Goal: Transaction & Acquisition: Register for event/course

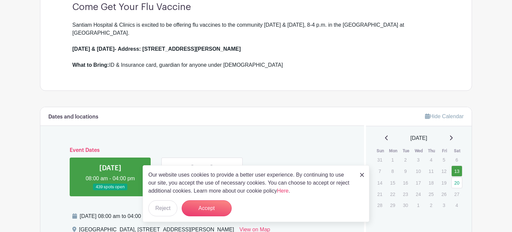
scroll to position [200, 0]
click at [361, 173] on img at bounding box center [362, 175] width 4 height 4
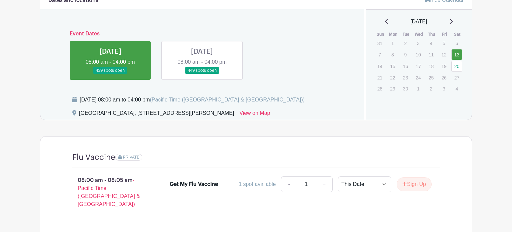
scroll to position [305, 0]
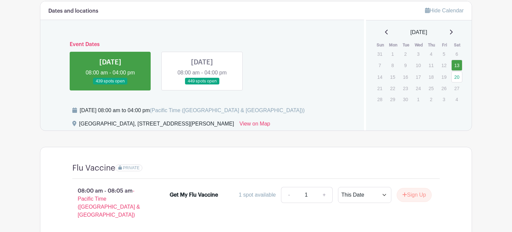
click at [202, 85] on link at bounding box center [202, 85] width 0 height 0
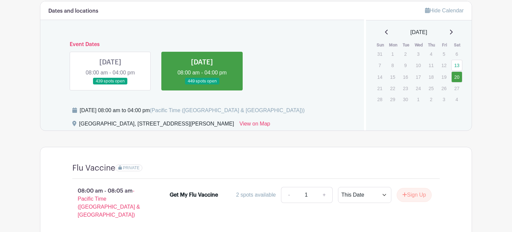
click at [202, 85] on link at bounding box center [202, 85] width 0 height 0
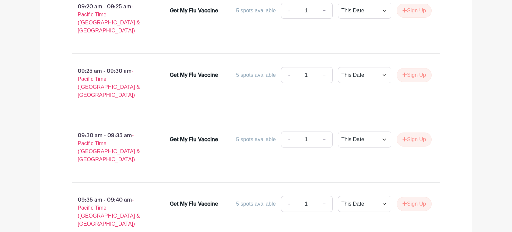
scroll to position [1519, 0]
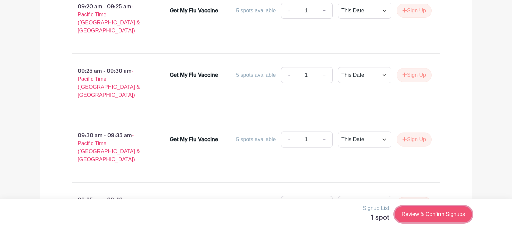
click at [439, 214] on link "Review & Confirm Signups" at bounding box center [433, 214] width 77 height 16
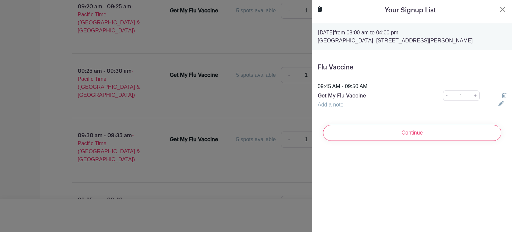
click at [439, 214] on div "Your Signup List [DATE] 08:00 am to 04:00 pm [GEOGRAPHIC_DATA], [STREET_ADDRESS…" at bounding box center [412, 116] width 200 height 232
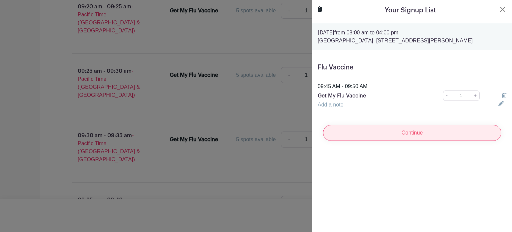
click at [412, 140] on input "Continue" at bounding box center [412, 133] width 178 height 16
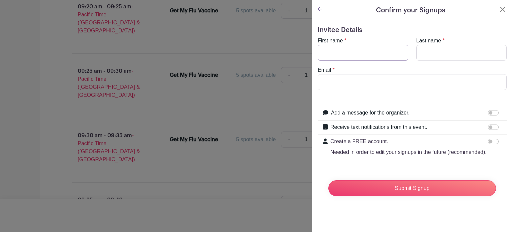
click at [321, 52] on input "First name" at bounding box center [363, 53] width 91 height 16
type input "[PERSON_NAME]"
click at [419, 52] on input "Last name" at bounding box center [461, 53] width 91 height 16
type input "[PERSON_NAME]"
click at [322, 80] on input "Email" at bounding box center [412, 82] width 189 height 16
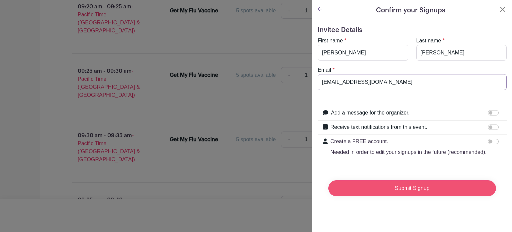
type input "[EMAIL_ADDRESS][DOMAIN_NAME]"
click at [402, 188] on input "Submit Signup" at bounding box center [412, 188] width 168 height 16
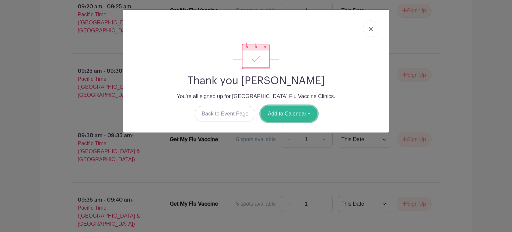
click at [298, 113] on button "Add to Calendar" at bounding box center [289, 114] width 57 height 16
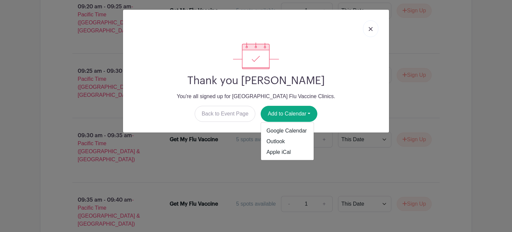
click at [370, 29] on img at bounding box center [371, 29] width 4 height 4
